Goal: Find contact information: Find contact information

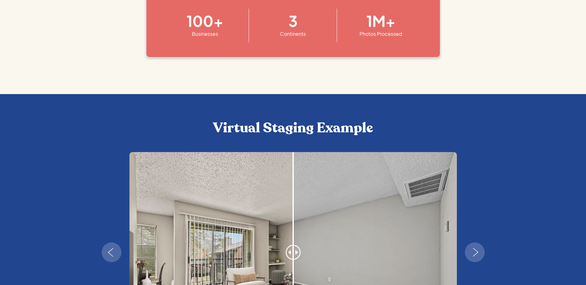
scroll to position [401, 0]
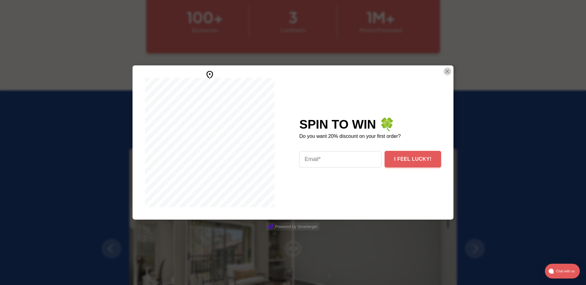
click at [444, 70] on img "Close Smartarget Popup" at bounding box center [447, 72] width 6 height 8
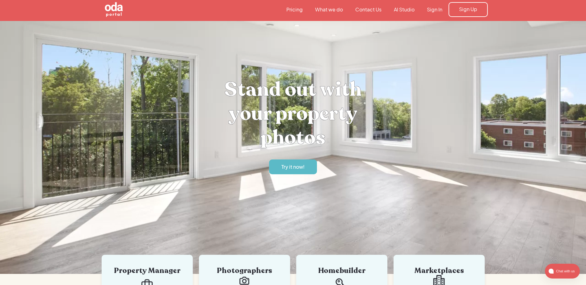
scroll to position [0, 0]
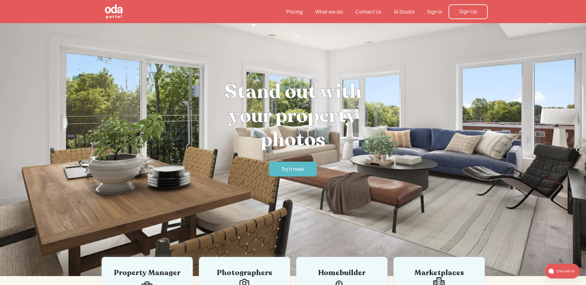
click at [296, 12] on link "Pricing" at bounding box center [294, 11] width 29 height 7
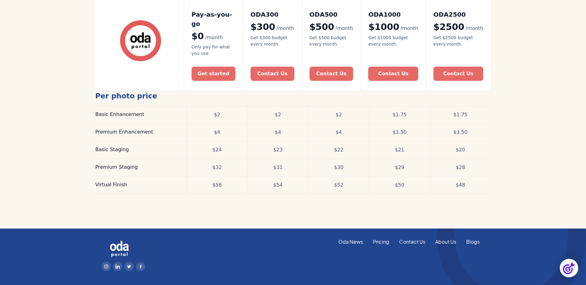
scroll to position [232, 0]
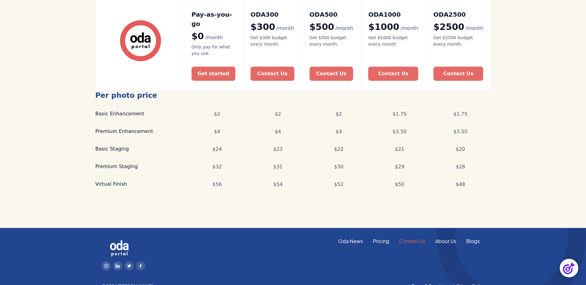
click at [416, 238] on link "Contact Us" at bounding box center [412, 241] width 36 height 7
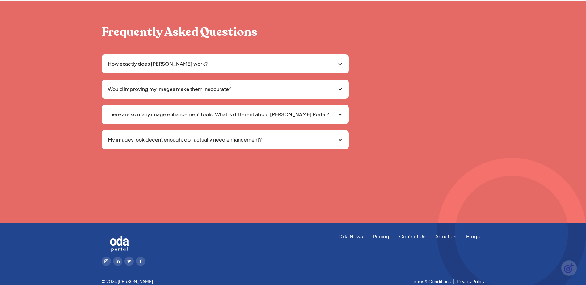
scroll to position [478, 0]
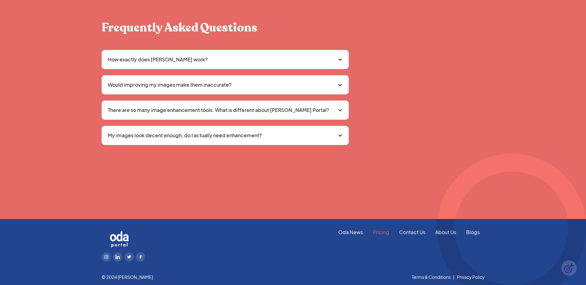
click at [378, 233] on link "Pricing" at bounding box center [381, 232] width 26 height 7
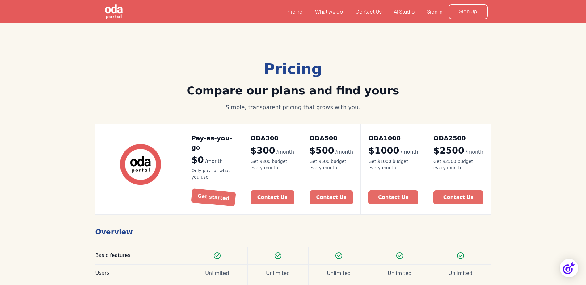
click at [225, 198] on div "Pay-as-you-go $0 /month Only pay for what you use. Get started" at bounding box center [213, 169] width 59 height 91
click at [337, 193] on div "Contact Us" at bounding box center [331, 197] width 31 height 9
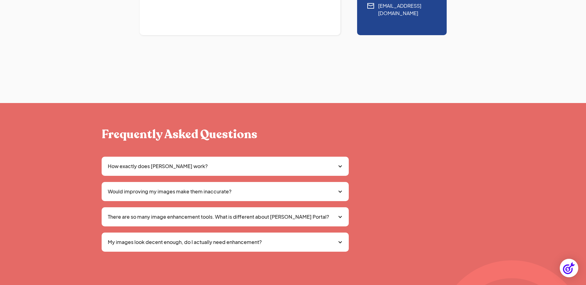
scroll to position [401, 0]
